Goal: Find specific page/section: Find specific page/section

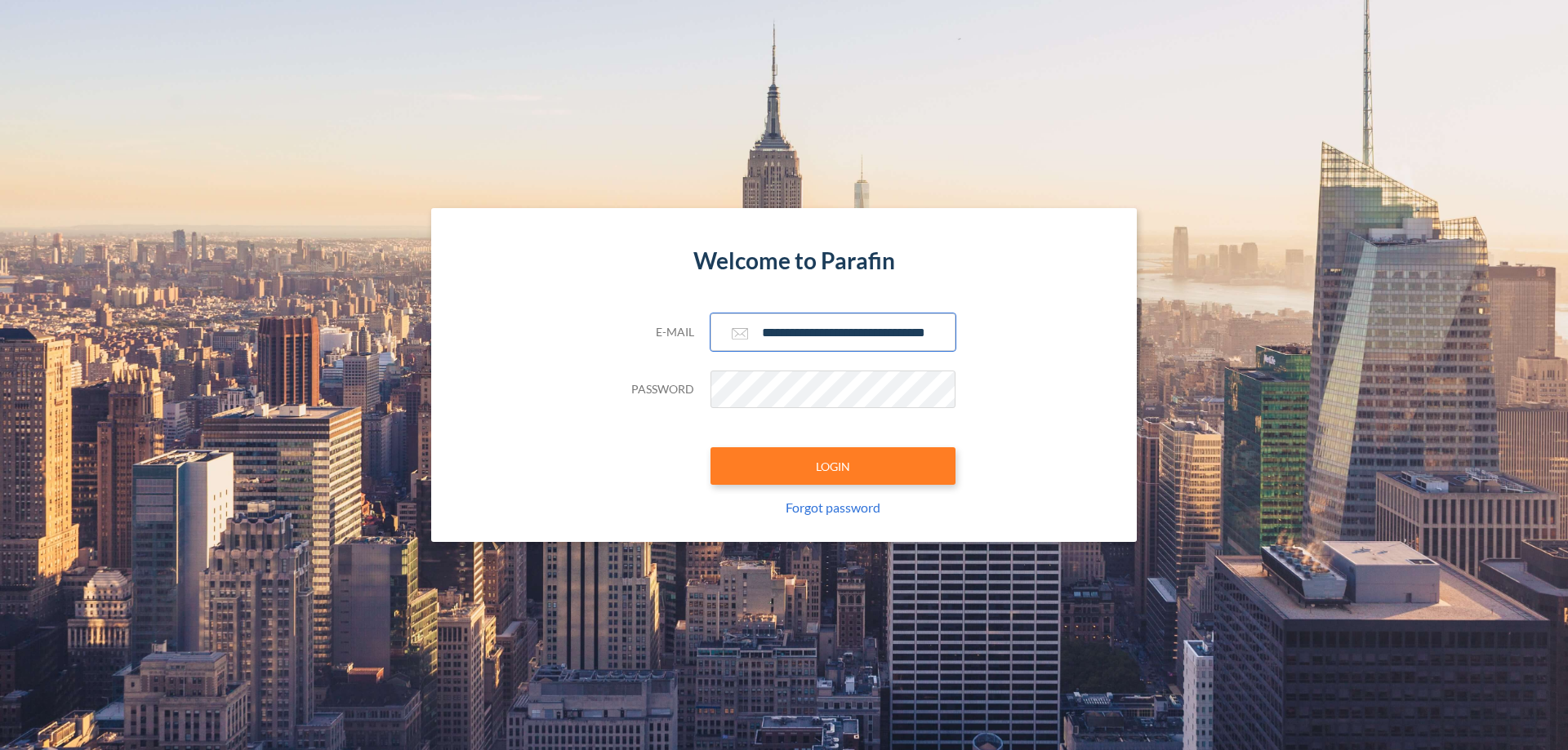
type input "**********"
click at [833, 466] on button "LOGIN" at bounding box center [833, 465] width 245 height 38
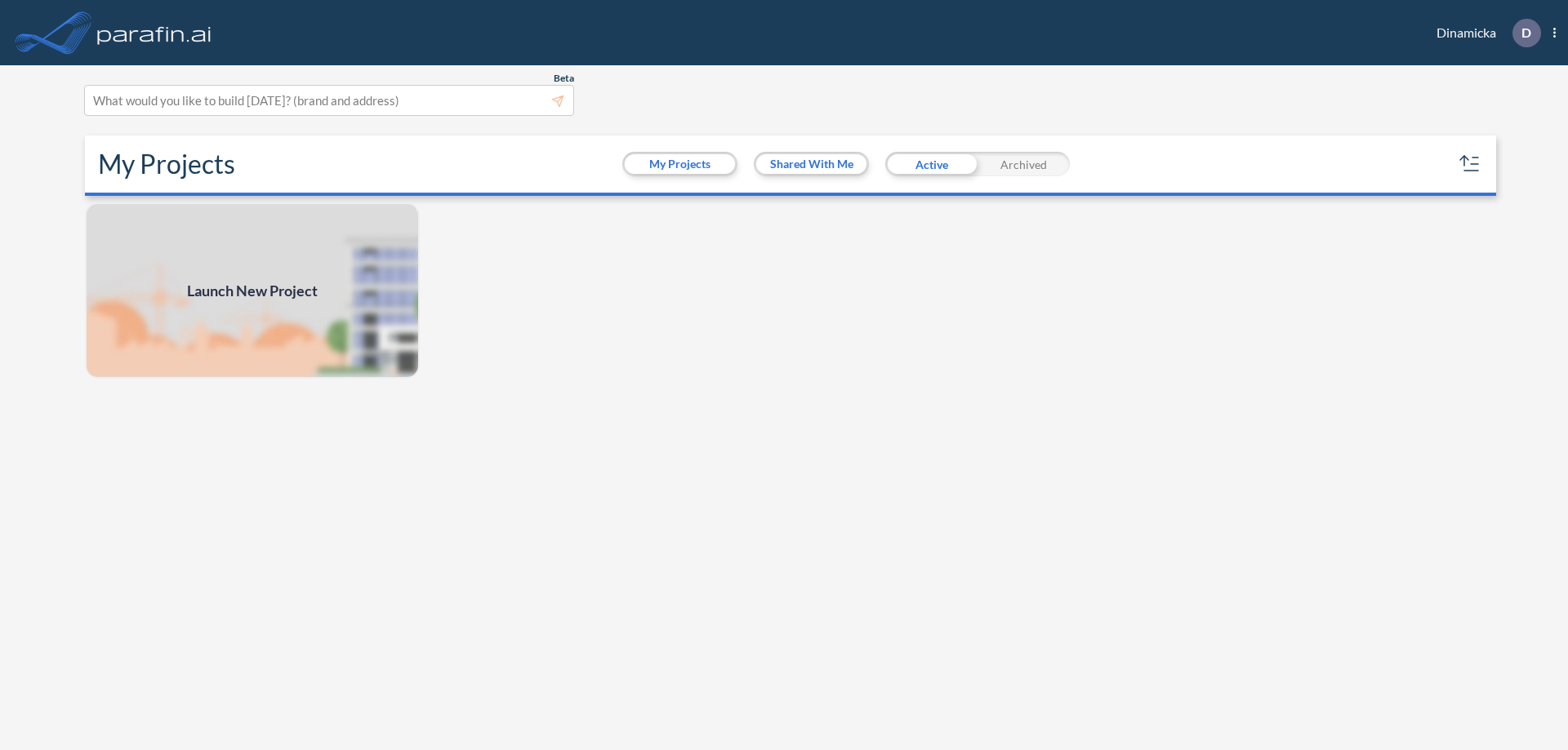
scroll to position [4, 0]
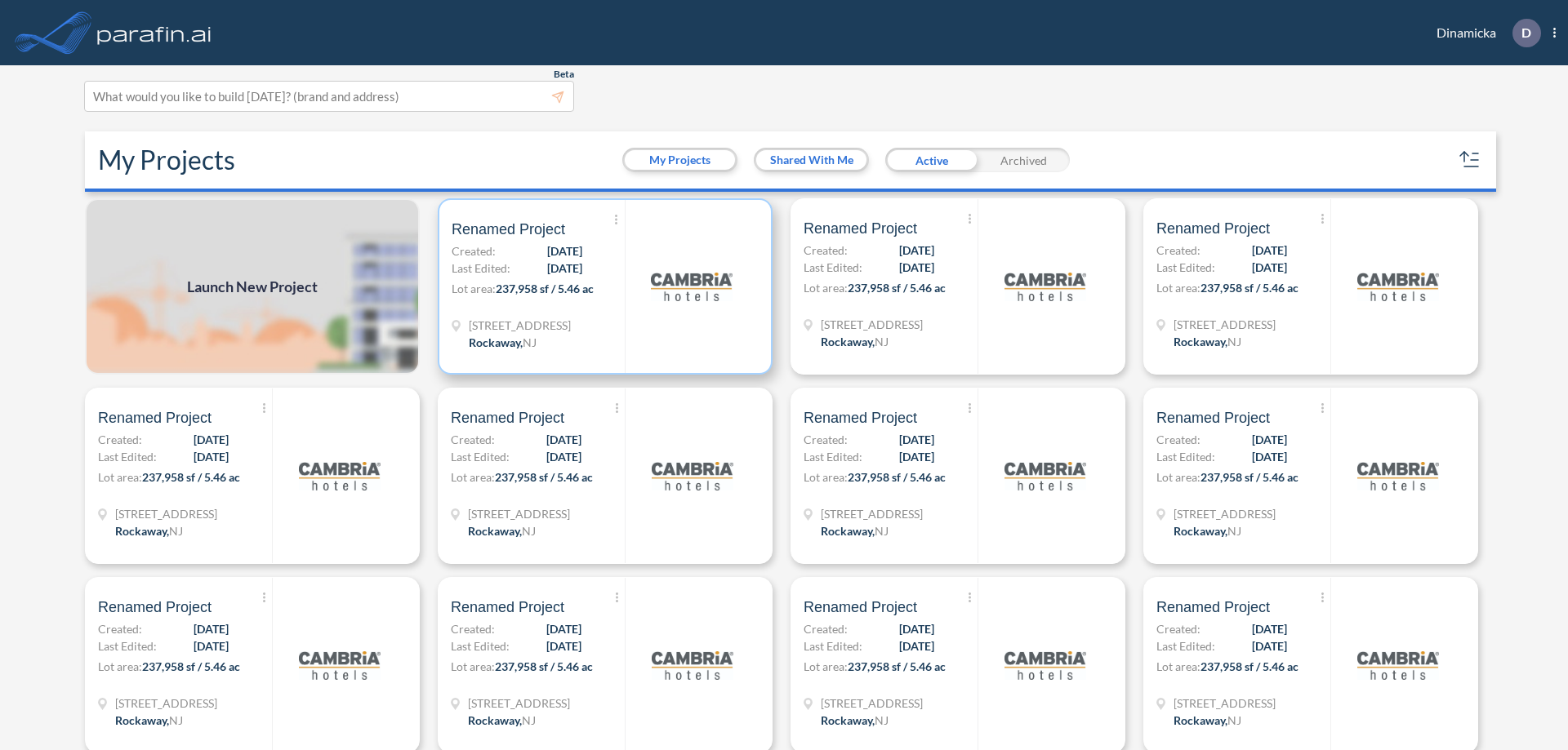
click at [602, 286] on p "Lot area: 237,958 sf / 5.46 ac" at bounding box center [538, 292] width 173 height 24
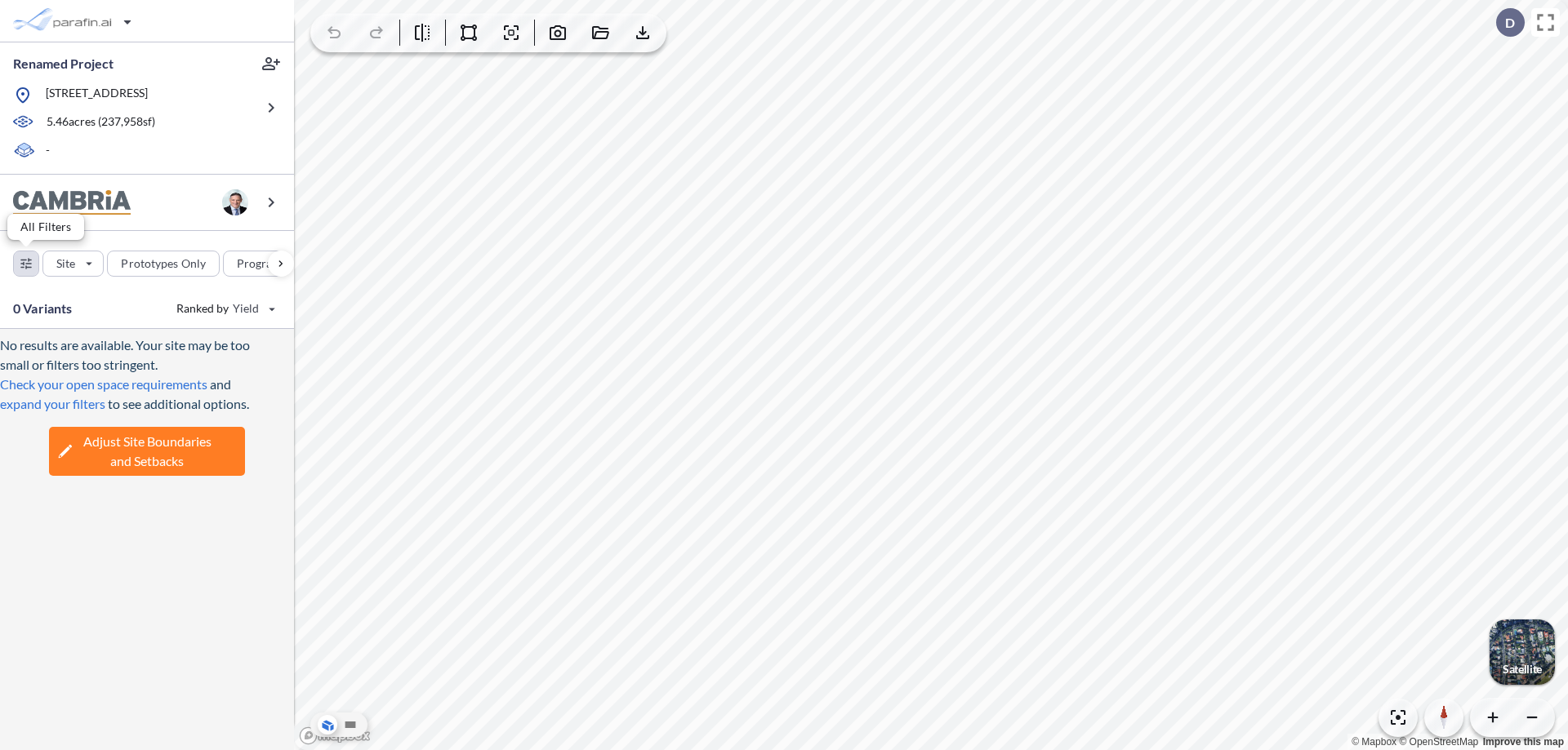
click at [26, 263] on div "button" at bounding box center [25, 263] width 24 height 24
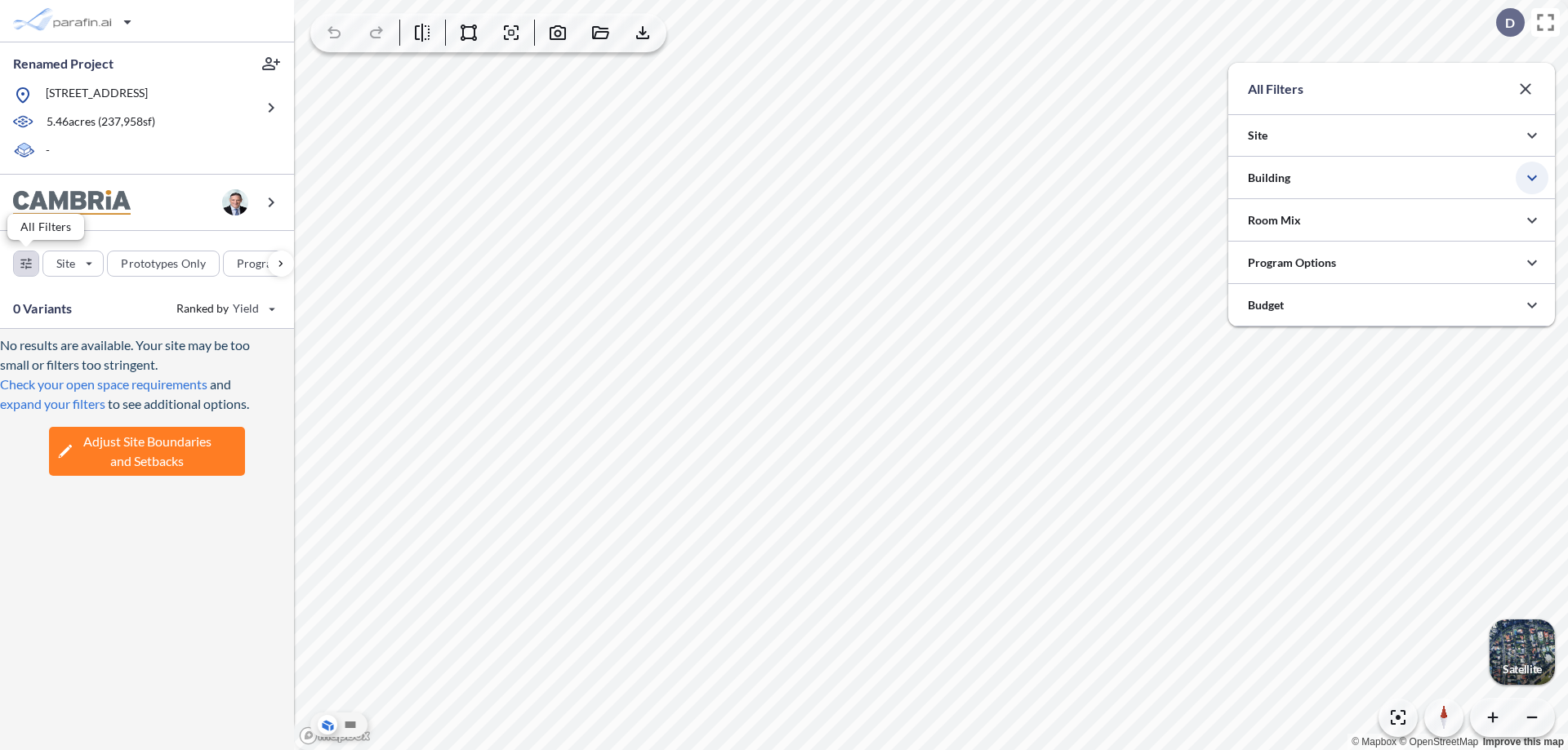
scroll to position [816211, 816229]
click at [1532, 178] on icon "button" at bounding box center [1531, 178] width 19 height 19
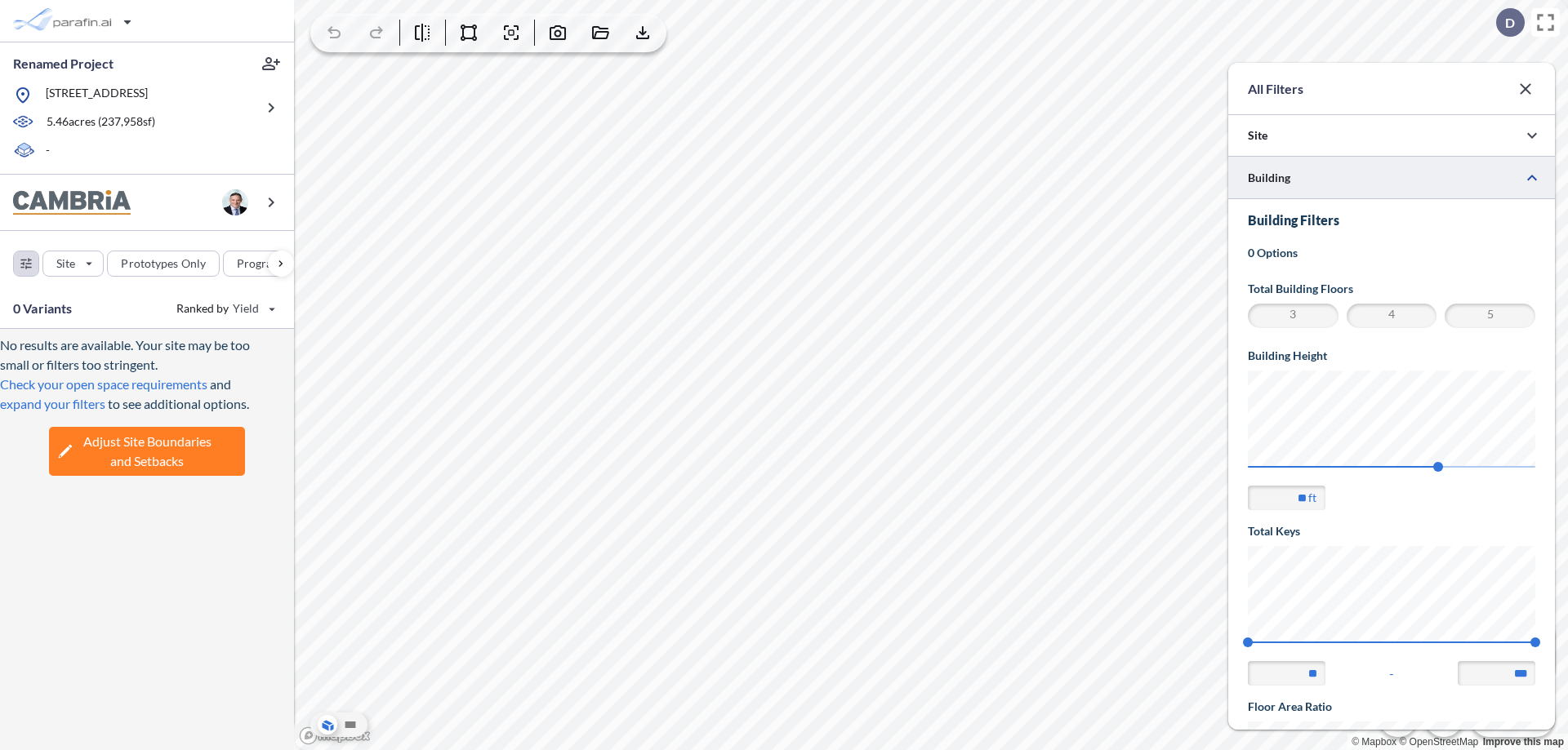
scroll to position [284, 0]
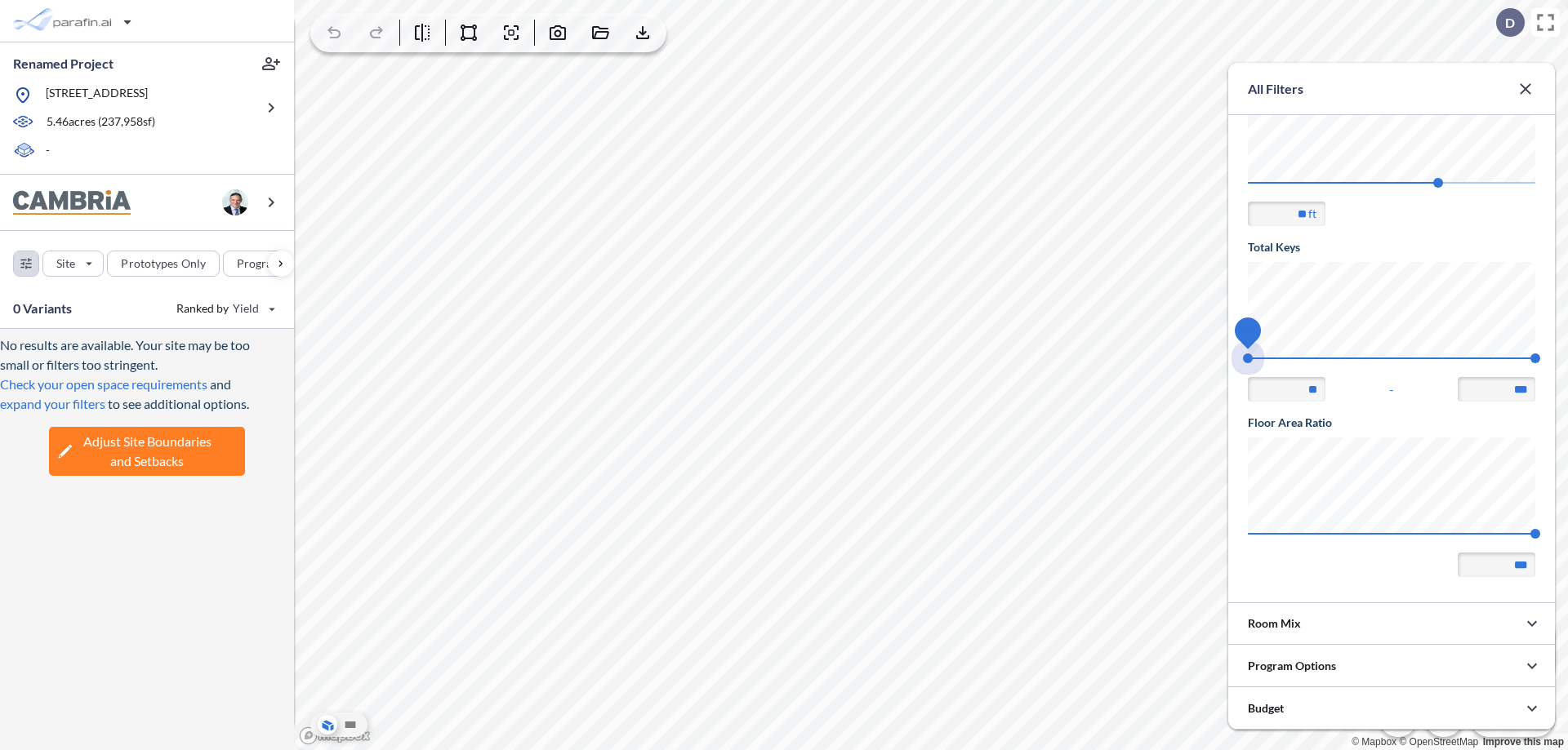
drag, startPoint x: 1248, startPoint y: 359, endPoint x: 1535, endPoint y: 359, distance: 287.0
click at [1535, 359] on span "74 140" at bounding box center [1391, 364] width 287 height 13
type input "***"
